Goal: Task Accomplishment & Management: Complete application form

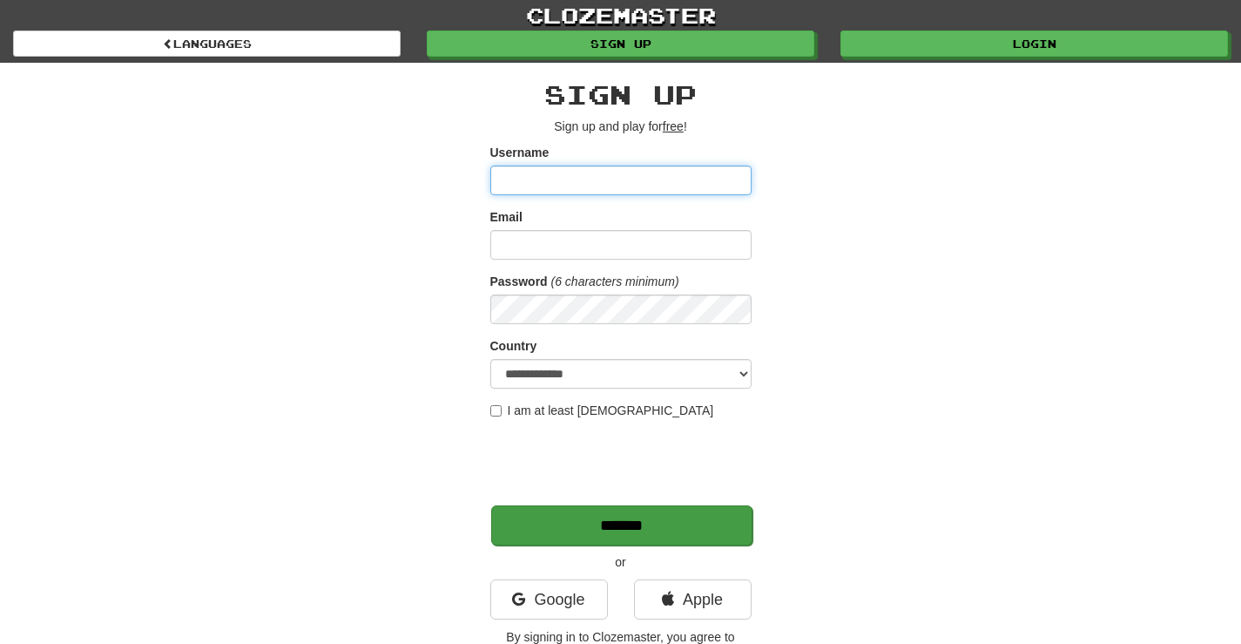
type input "********"
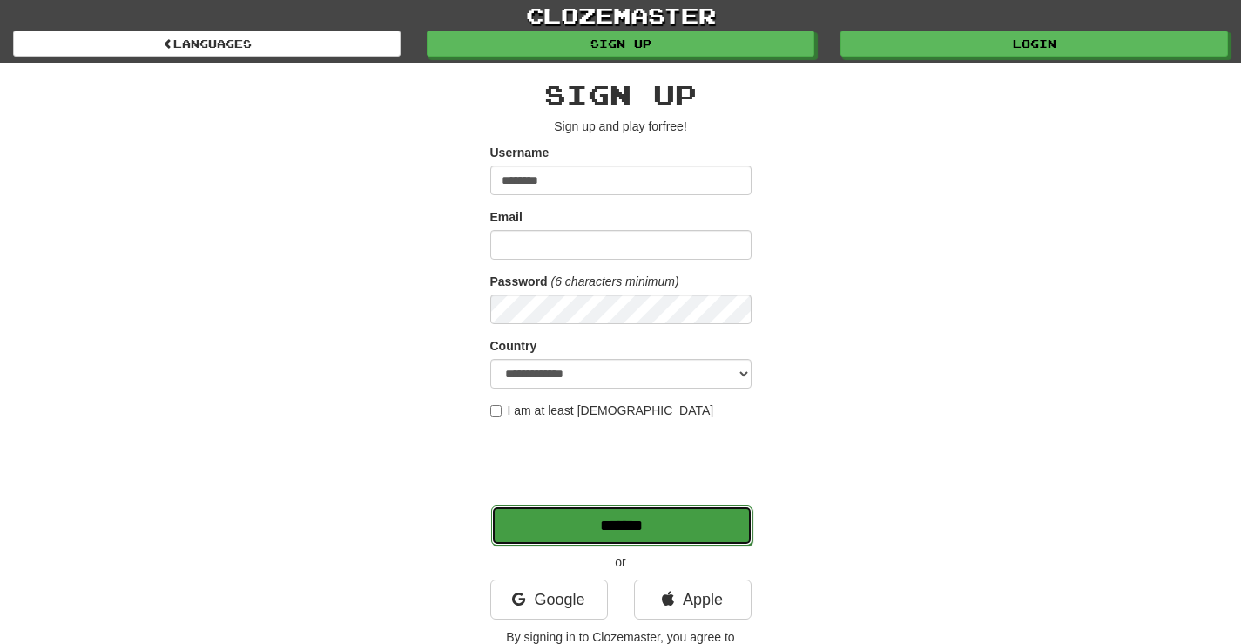
click at [640, 520] on input "*******" at bounding box center [621, 525] width 261 height 40
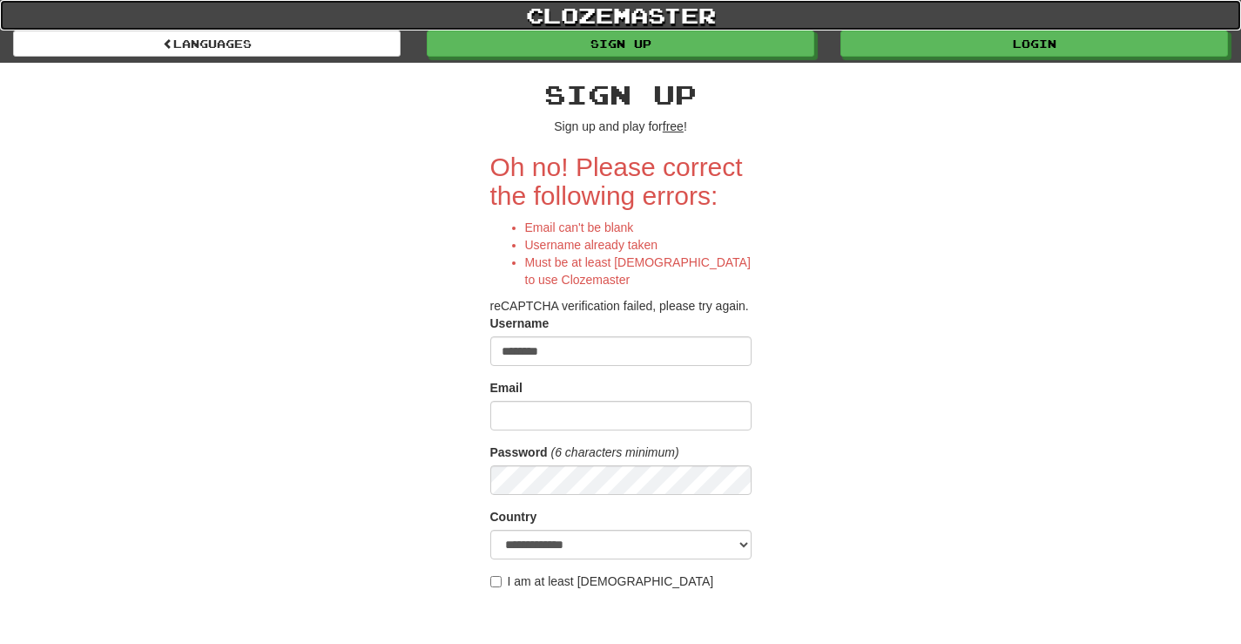
click at [1087, 30] on link "clozemaster" at bounding box center [620, 15] width 1241 height 30
